Goal: Check status: Check status

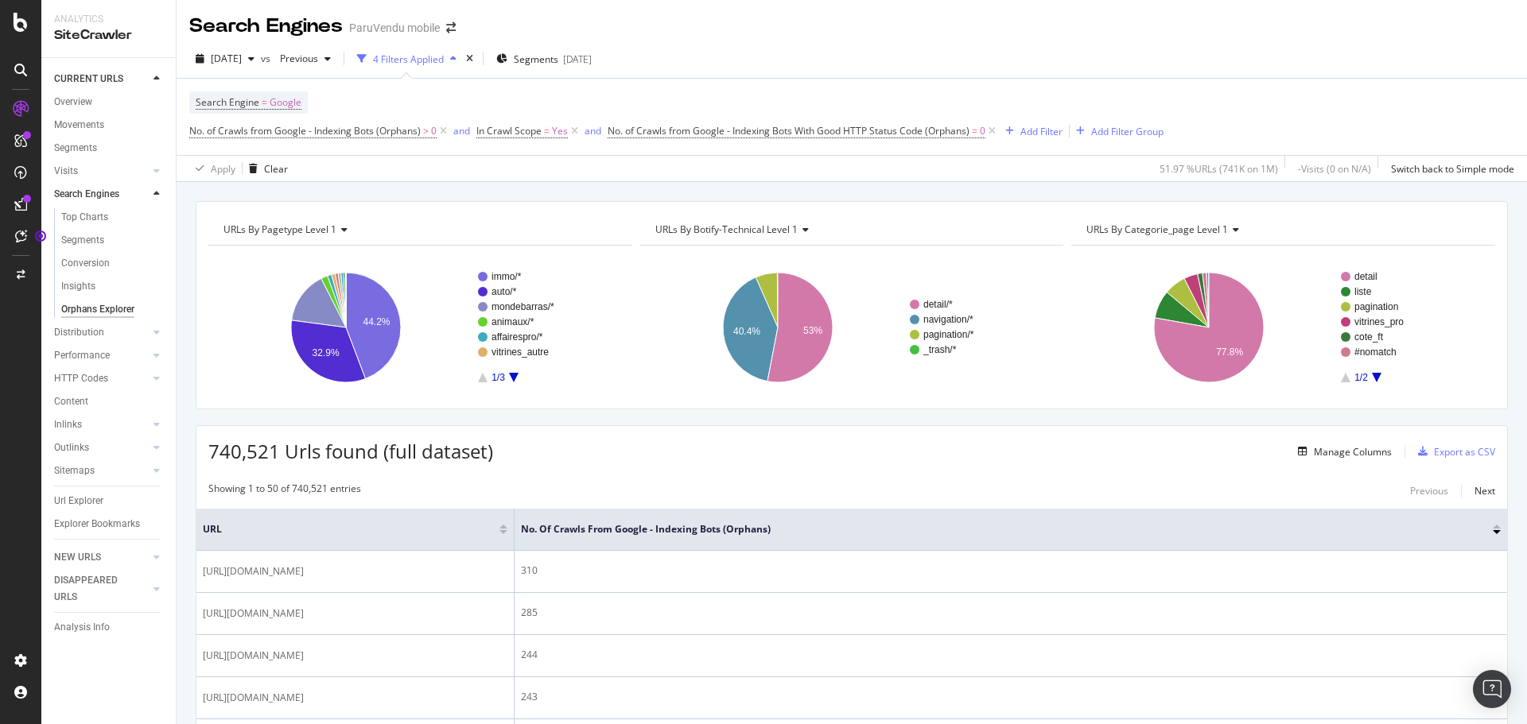
scroll to position [293, 0]
